Goal: Check status: Check status

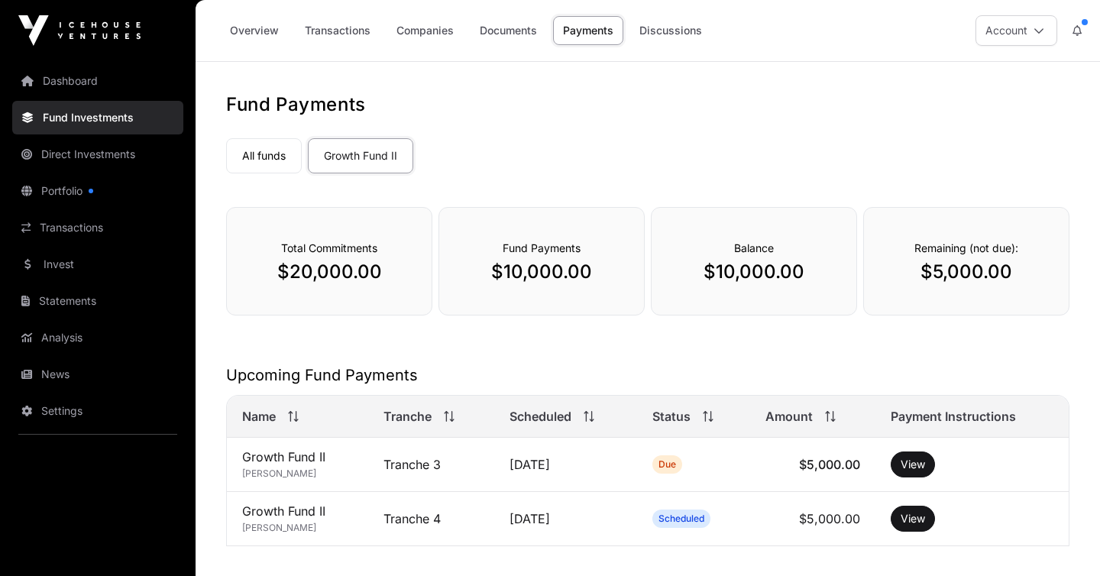
click at [241, 55] on div "Overview Transactions Companies Documents Payments Discussions Account" at bounding box center [648, 30] width 886 height 61
click at [241, 29] on link "Overview" at bounding box center [254, 30] width 69 height 29
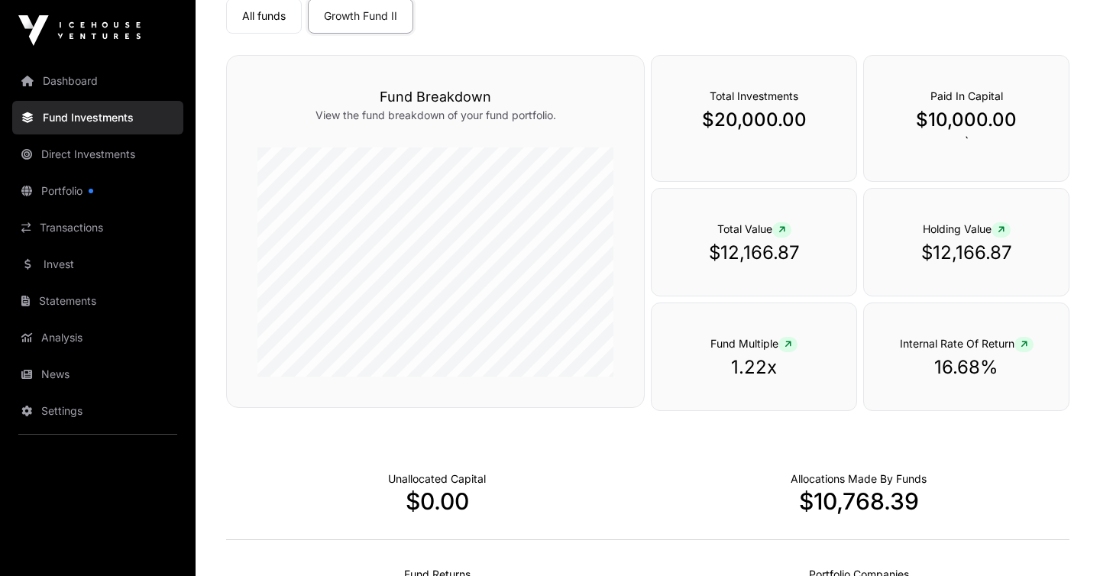
scroll to position [147, 0]
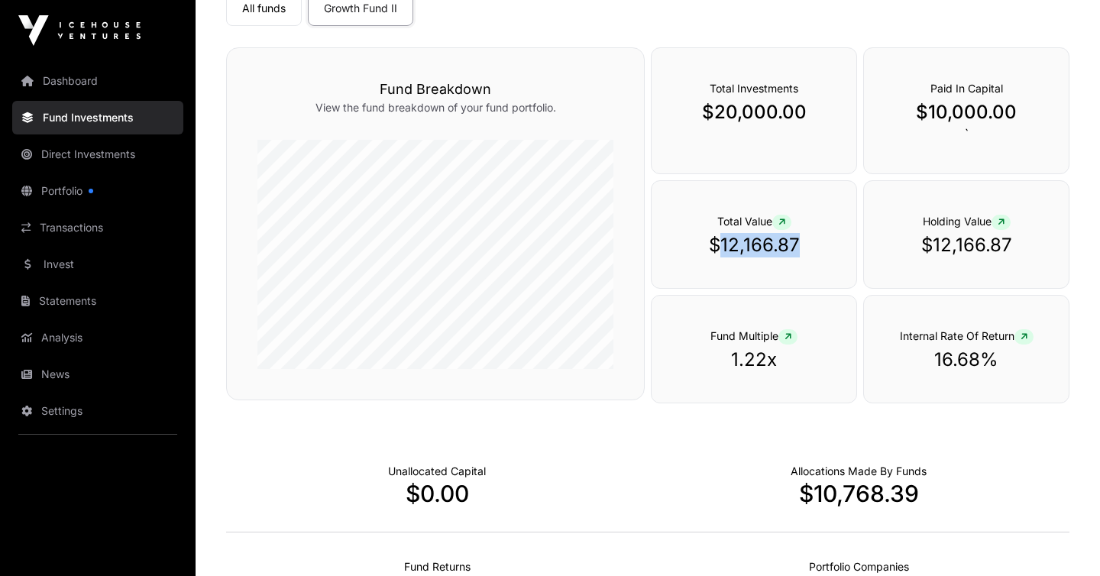
drag, startPoint x: 718, startPoint y: 249, endPoint x: 809, endPoint y: 249, distance: 90.9
click at [809, 249] on p "$12,166.87" at bounding box center [754, 245] width 144 height 24
copy p "12,166.87"
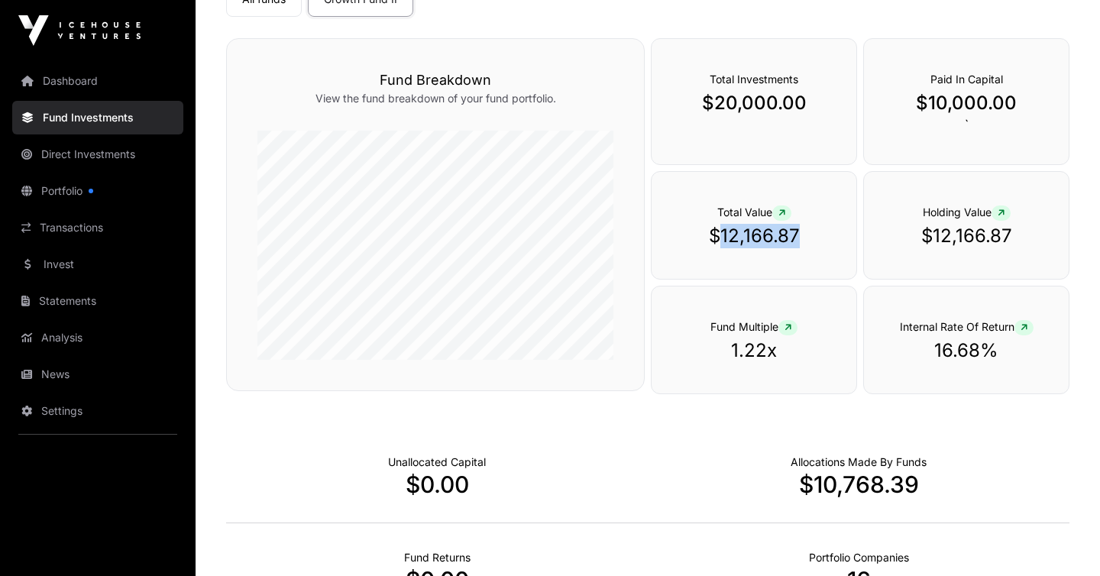
scroll to position [519, 0]
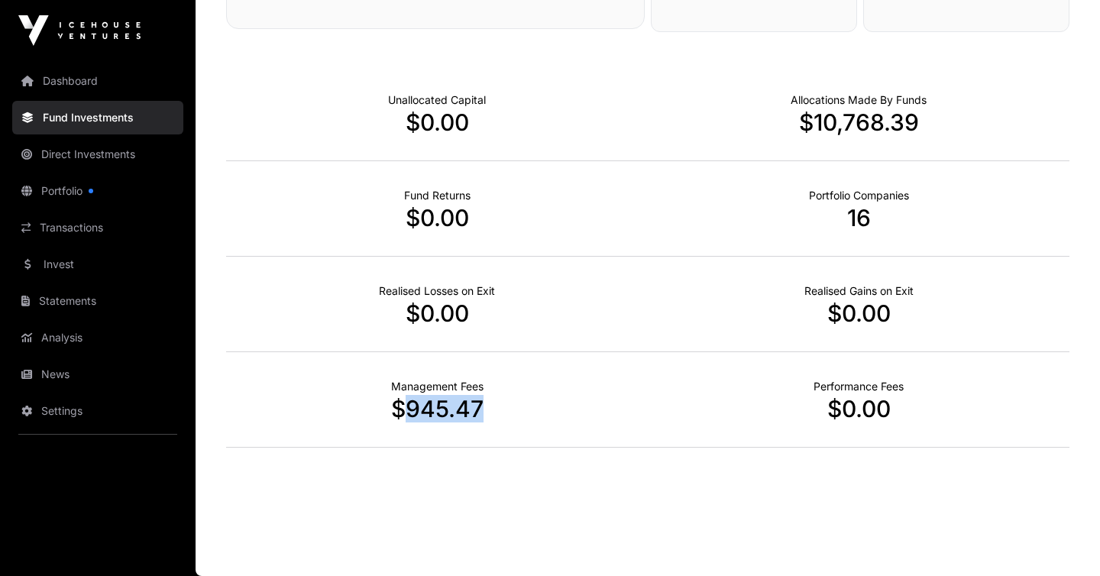
drag, startPoint x: 400, startPoint y: 412, endPoint x: 526, endPoint y: 412, distance: 126.1
click at [526, 412] on p "$945.47" at bounding box center [437, 409] width 422 height 28
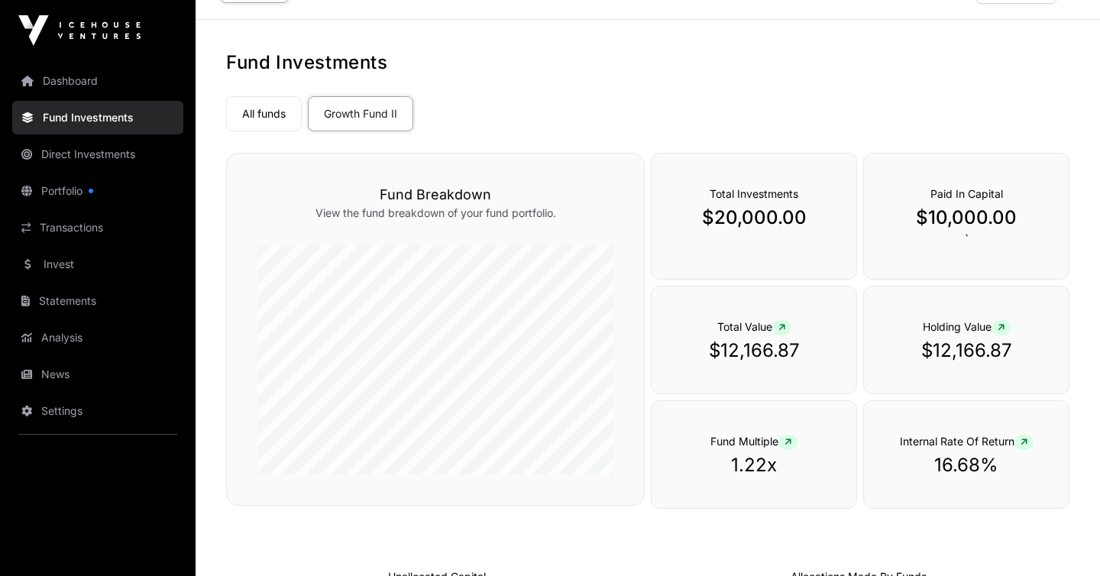
scroll to position [43, 0]
drag, startPoint x: 722, startPoint y: 355, endPoint x: 853, endPoint y: 363, distance: 130.9
click at [853, 363] on div "Total Value $12,166.87" at bounding box center [754, 339] width 206 height 109
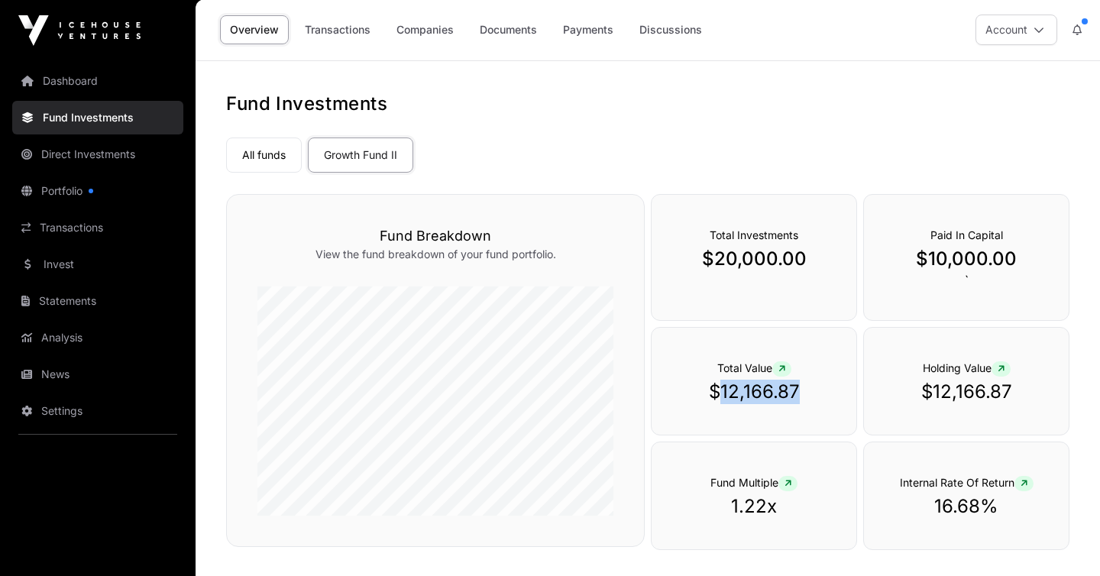
scroll to position [0, 0]
click at [67, 75] on link "Dashboard" at bounding box center [97, 81] width 171 height 34
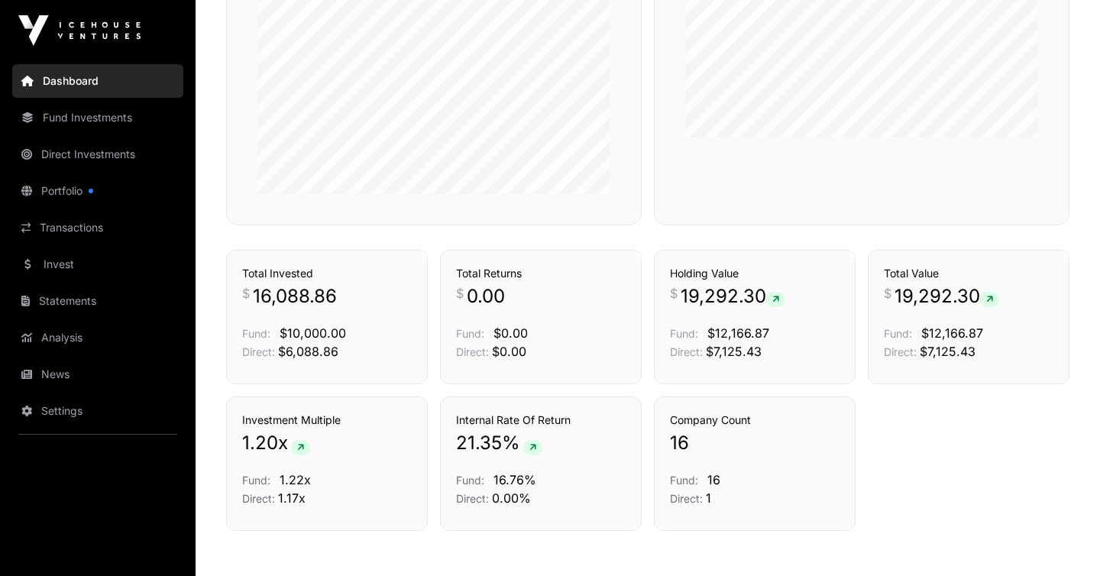
scroll to position [941, 0]
drag, startPoint x: 897, startPoint y: 300, endPoint x: 984, endPoint y: 297, distance: 87.2
click at [984, 297] on span "19,292.30" at bounding box center [947, 296] width 105 height 24
copy span "19,292.30"
